Goal: Task Accomplishment & Management: Manage account settings

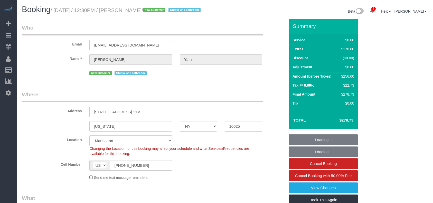
select select "NY"
select select "number:56"
select select "number:73"
select select "number:15"
select select "number:5"
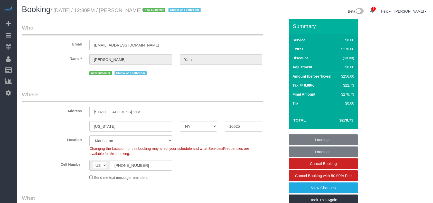
select select "object:1343"
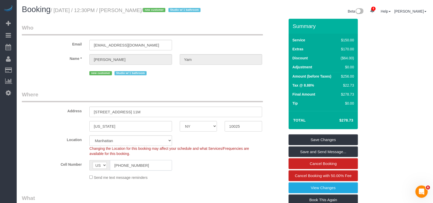
click at [134, 165] on input "(510) 432-6945" at bounding box center [141, 165] width 62 height 11
drag, startPoint x: 152, startPoint y: 10, endPoint x: 56, endPoint y: 8, distance: 95.6
click at [56, 8] on small "/ August 29, 2025 / 12:30PM / Tiffany Yam / new customer Studio w/ 1 bathroom" at bounding box center [127, 10] width 152 height 6
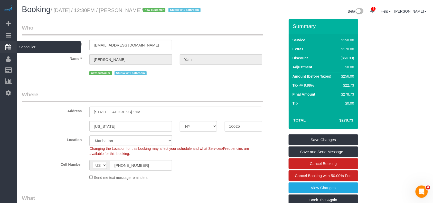
copy small "August 29, 2025 / 12:30PM / Tiffany Yam /"
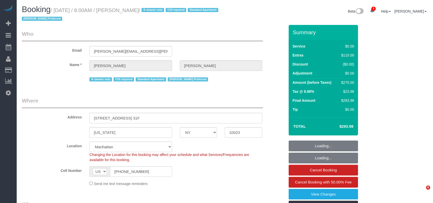
select select "NY"
select select "string:stripe-pm_1S076c4VGloSiKo7z0g1OGNA"
select select "spot1"
select select "number:56"
select select "number:90"
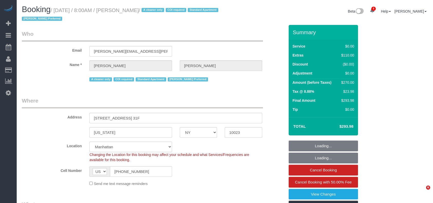
select select "number:15"
select select "number:7"
click at [120, 11] on small "/ [DATE] / 8:00AM / [PERSON_NAME] / A cleaner only COI required Standard Apartm…" at bounding box center [121, 14] width 198 height 14
select select "object:1342"
select select "1"
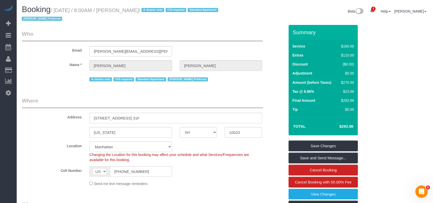
click at [141, 21] on h1 "Booking / [DATE] / 8:00AM / [PERSON_NAME] / A cleaner only COI required Standar…" at bounding box center [121, 13] width 199 height 17
drag, startPoint x: 143, startPoint y: 11, endPoint x: 55, endPoint y: 12, distance: 87.6
click at [55, 12] on small "/ [DATE] / 8:00AM / [PERSON_NAME] / A cleaner only COI required Standard Apartm…" at bounding box center [121, 14] width 198 height 14
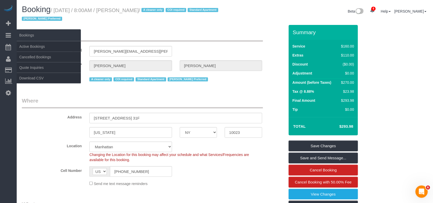
copy small "[DATE] / 8:00AM / [PERSON_NAME]"
